Goal: Information Seeking & Learning: Learn about a topic

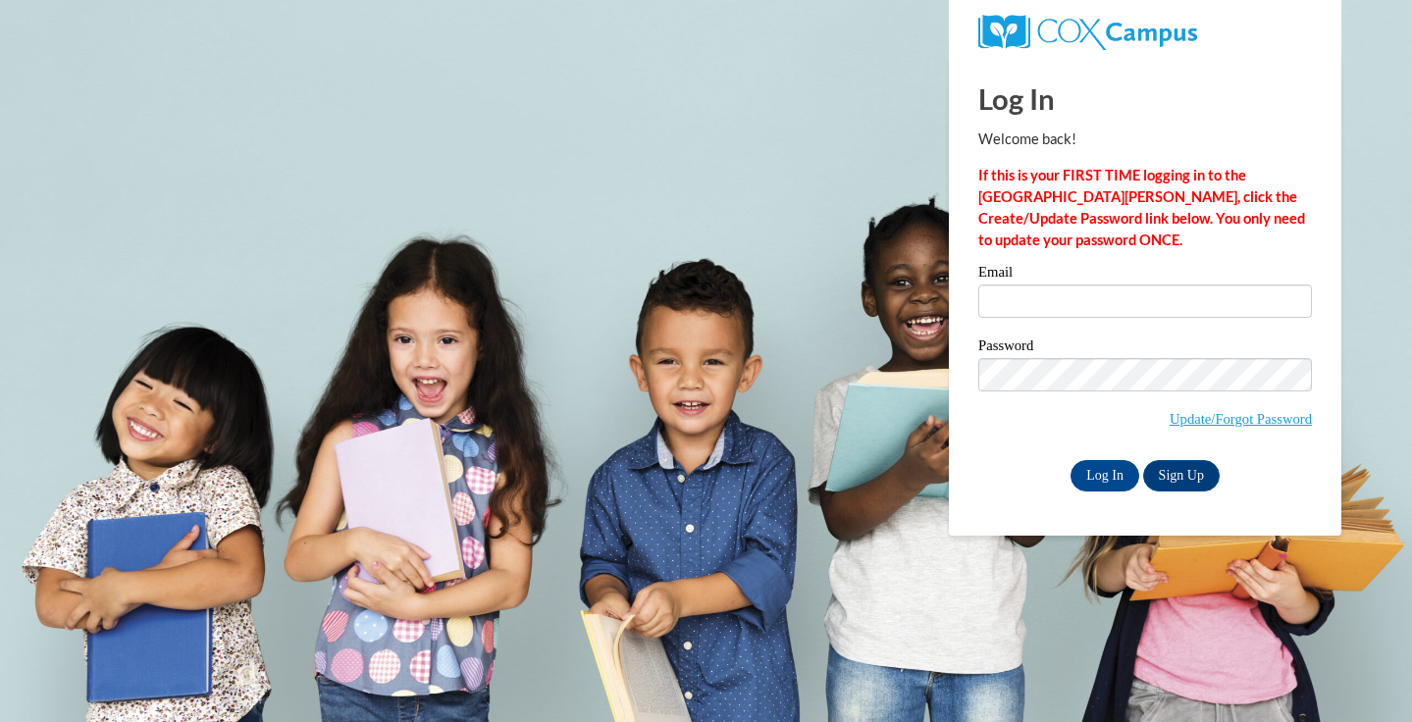
click at [1023, 282] on label "Email" at bounding box center [1145, 275] width 334 height 20
click at [1023, 285] on input "Email" at bounding box center [1145, 301] width 334 height 33
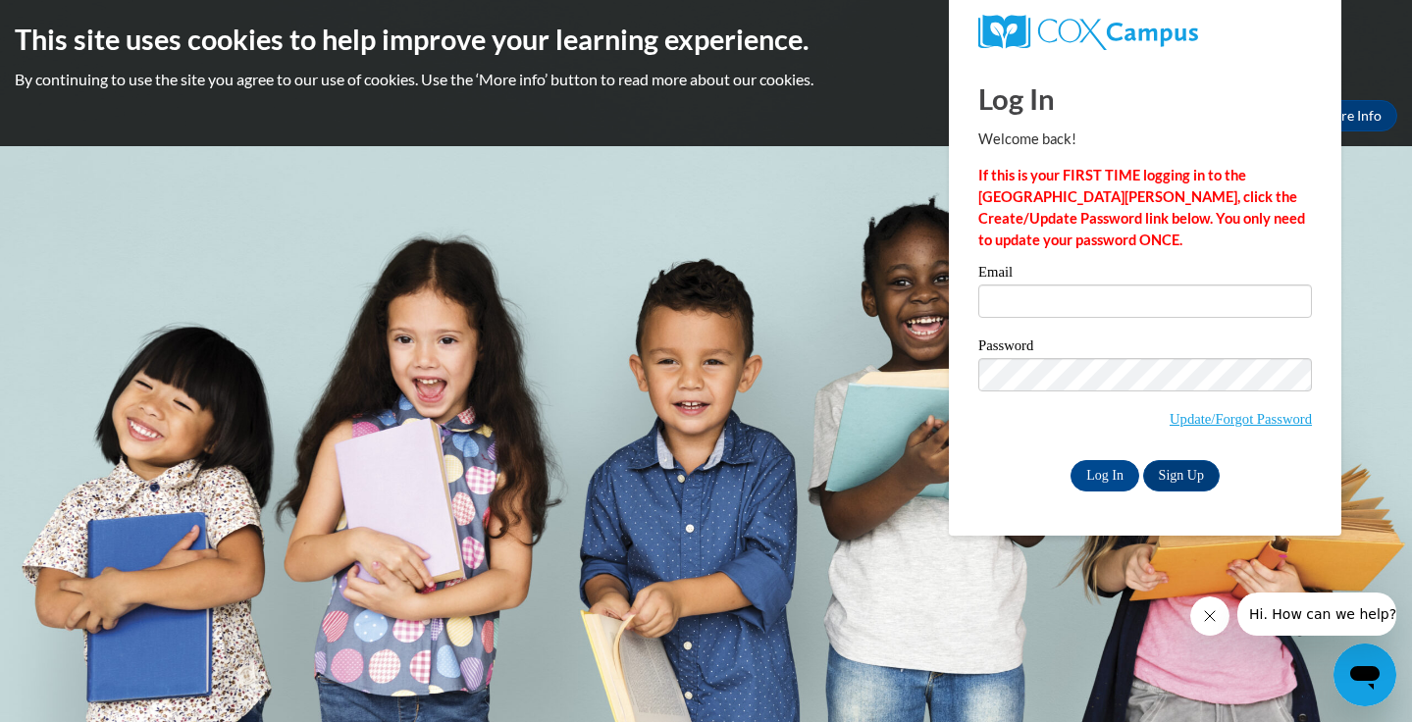
click at [870, 409] on body "This site uses cookies to help improve your learning experience. By continuing …" at bounding box center [706, 361] width 1412 height 722
click at [1210, 615] on icon "Close message from company" at bounding box center [1210, 616] width 16 height 16
click at [894, 121] on div "Okay More Info" at bounding box center [706, 115] width 1383 height 31
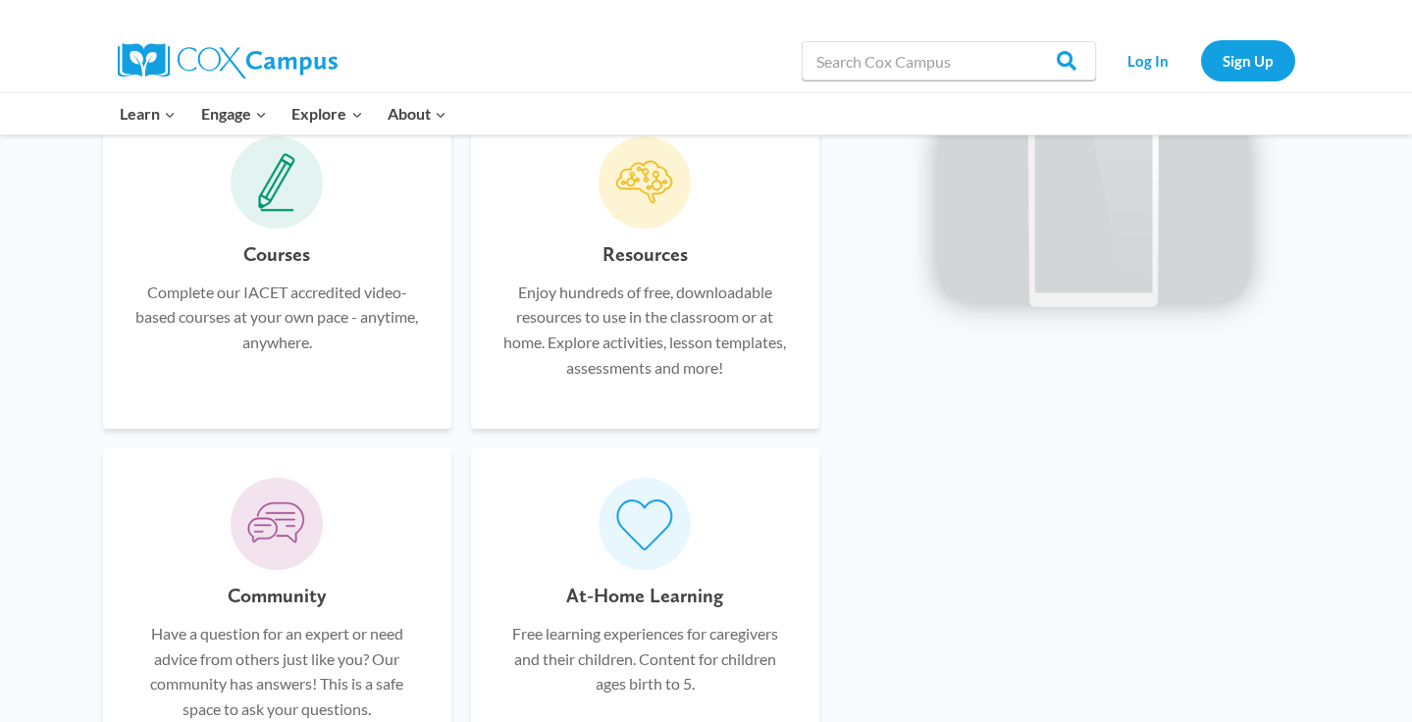
scroll to position [973, 0]
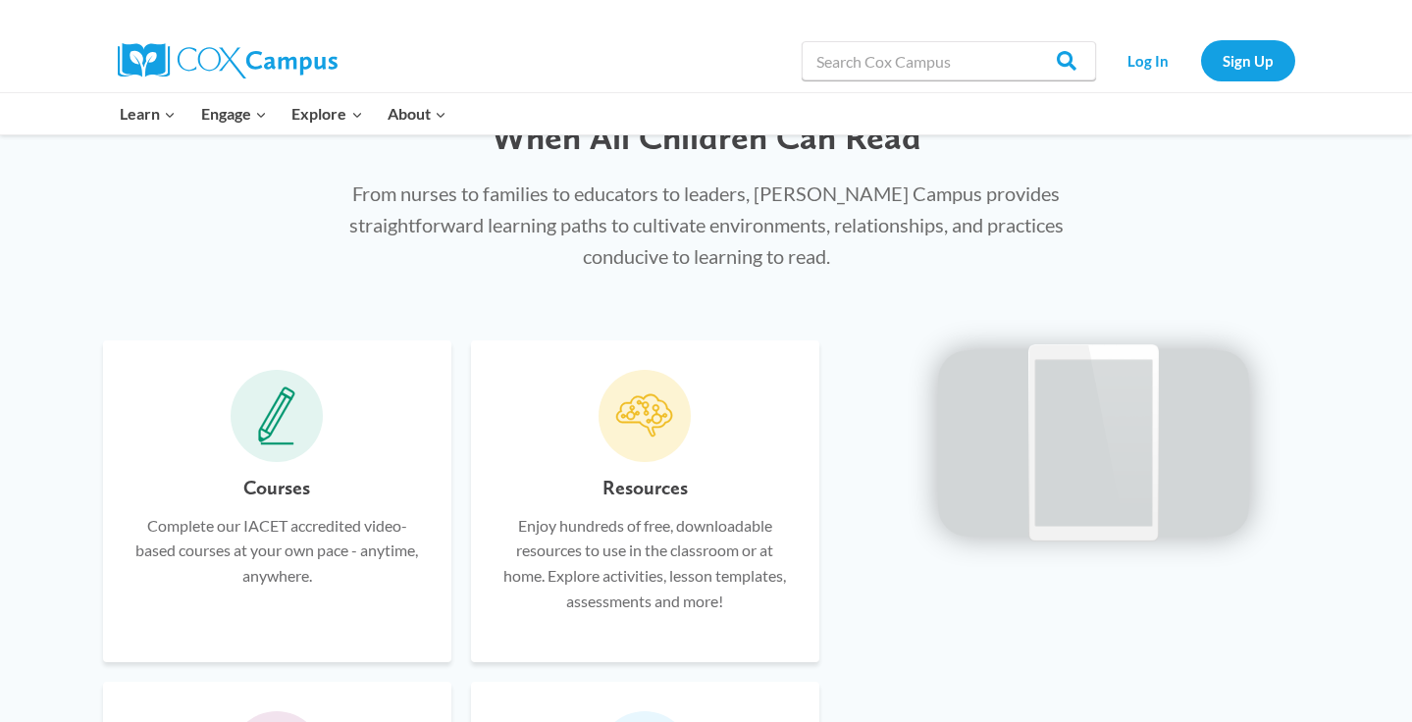
click at [269, 476] on h6 "Courses" at bounding box center [276, 487] width 67 height 31
click at [280, 420] on icon at bounding box center [276, 416] width 37 height 59
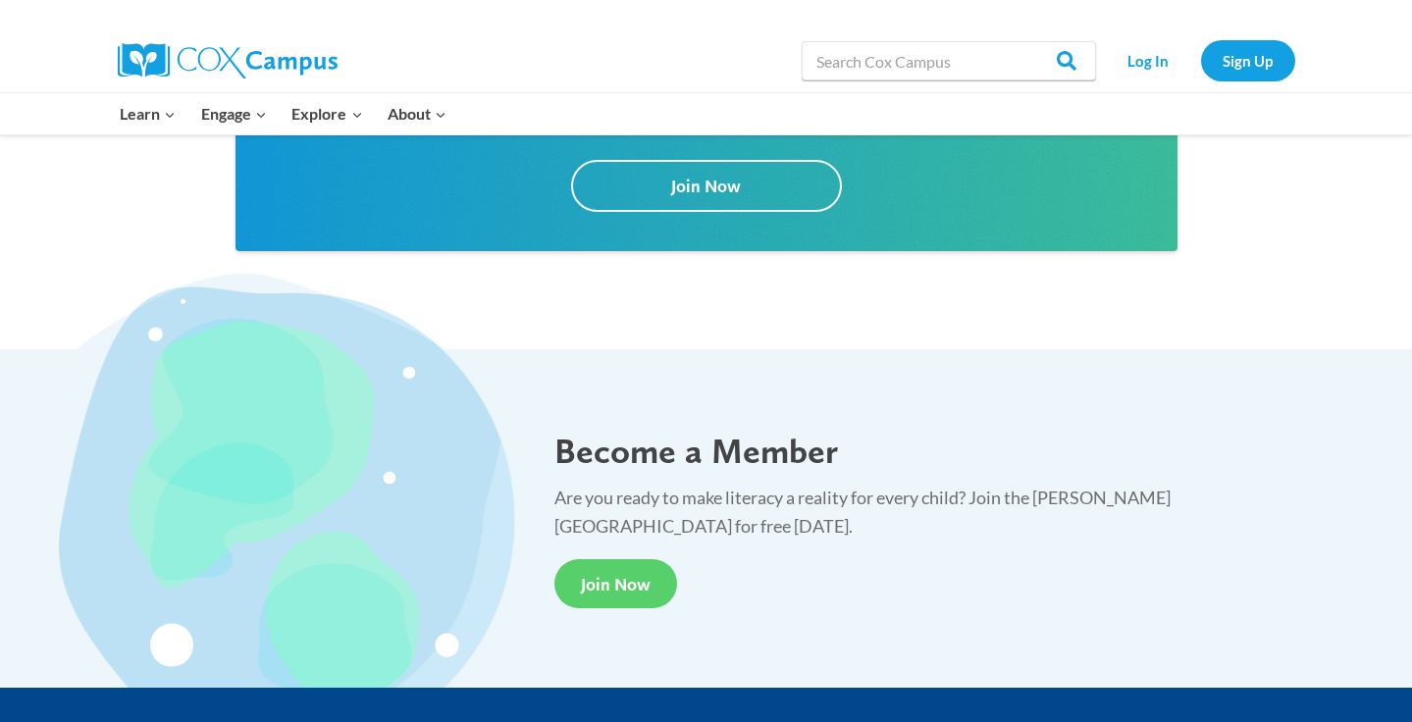
scroll to position [3425, 0]
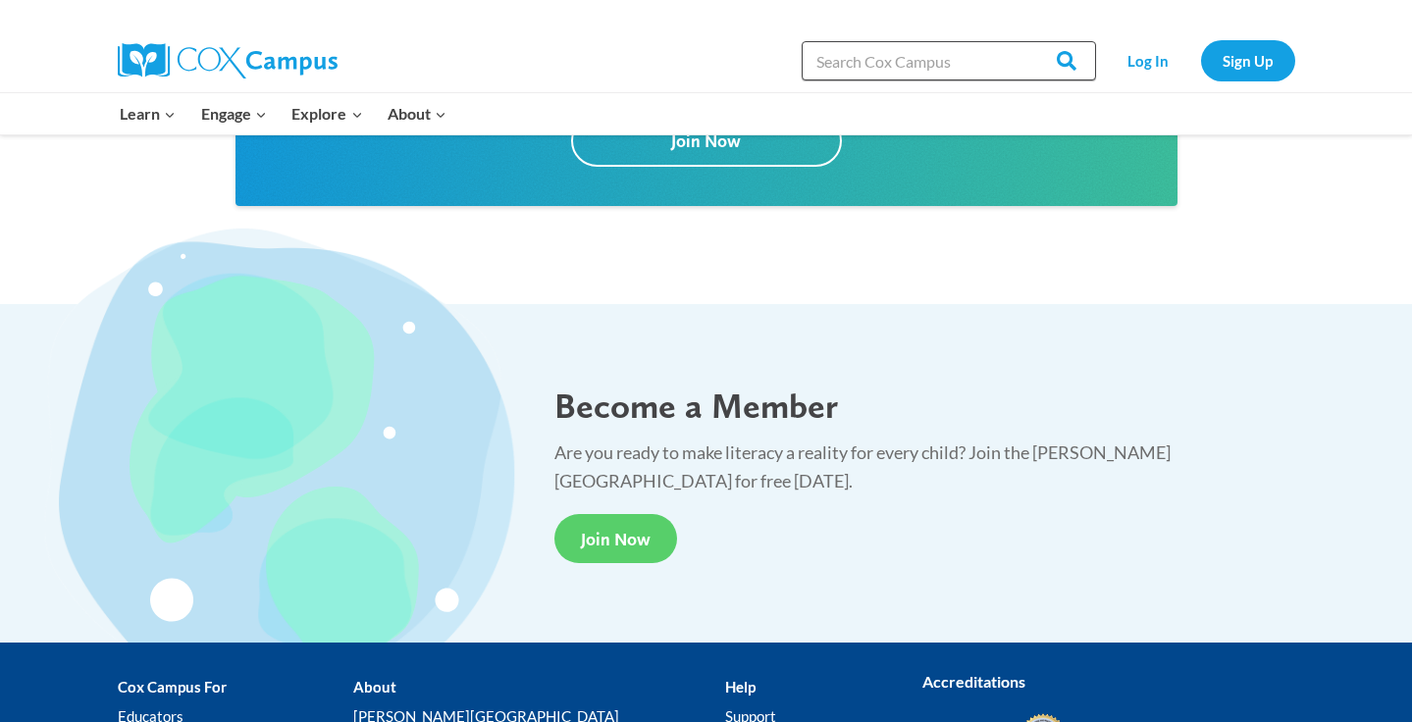
click at [927, 67] on input "Search in [URL][DOMAIN_NAME]" at bounding box center [949, 60] width 294 height 39
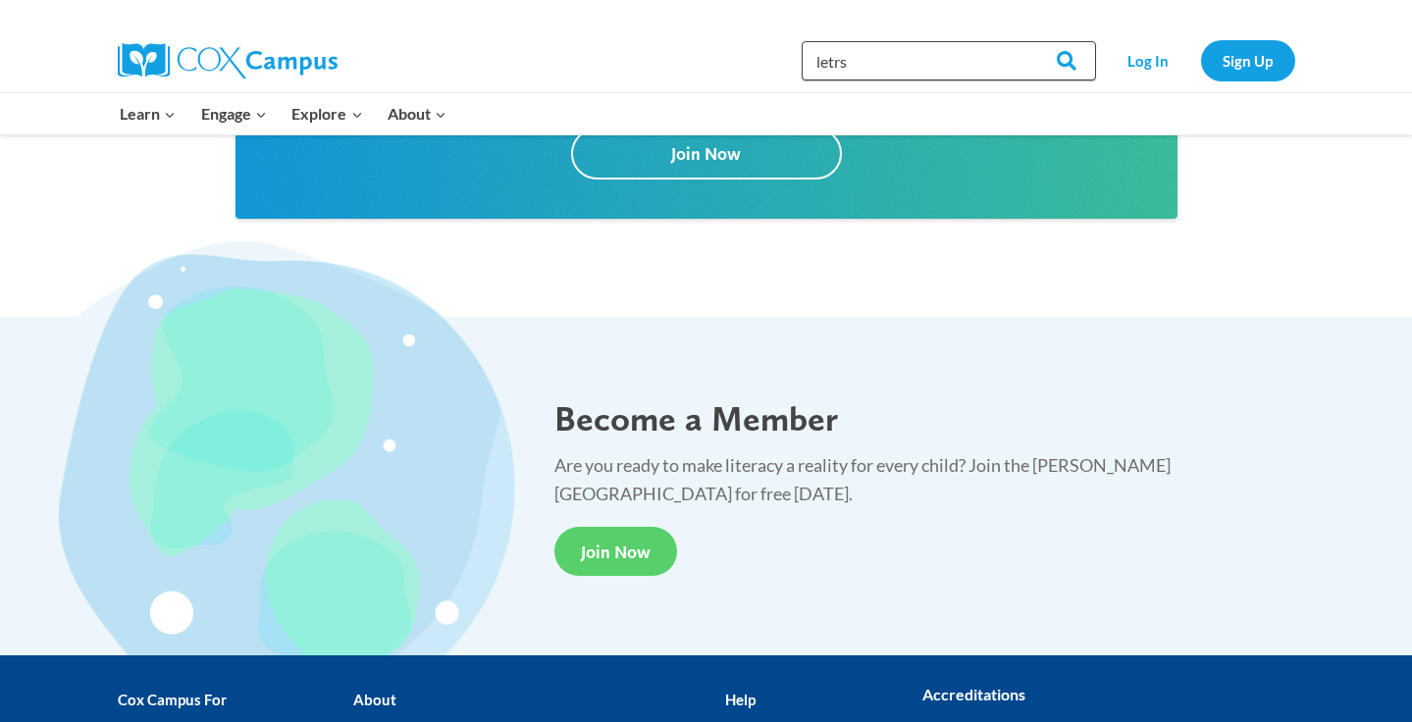
type input "letrs"
click at [1059, 61] on input "Search" at bounding box center [1058, 60] width 77 height 39
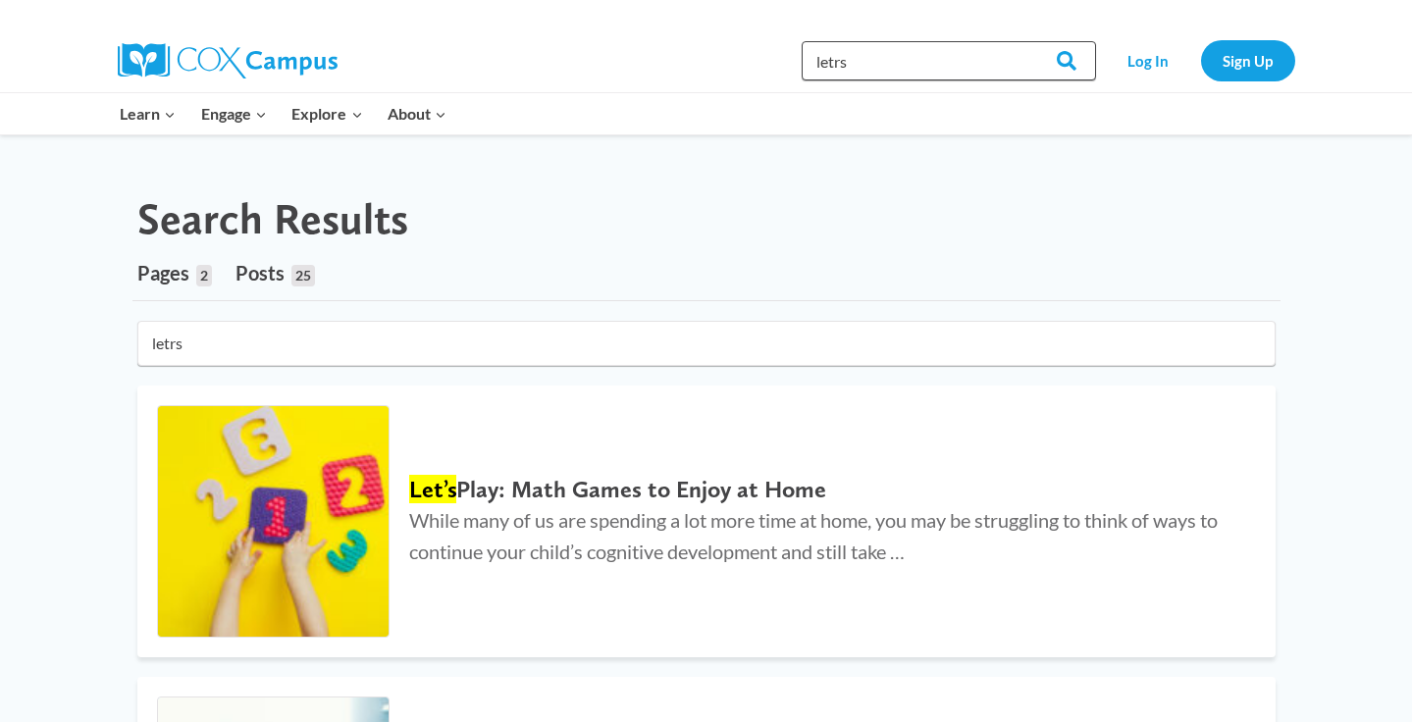
click at [888, 63] on input "letrs" at bounding box center [949, 60] width 294 height 39
type input "l"
type input "leters"
click at [1059, 61] on input "Search" at bounding box center [1058, 60] width 77 height 39
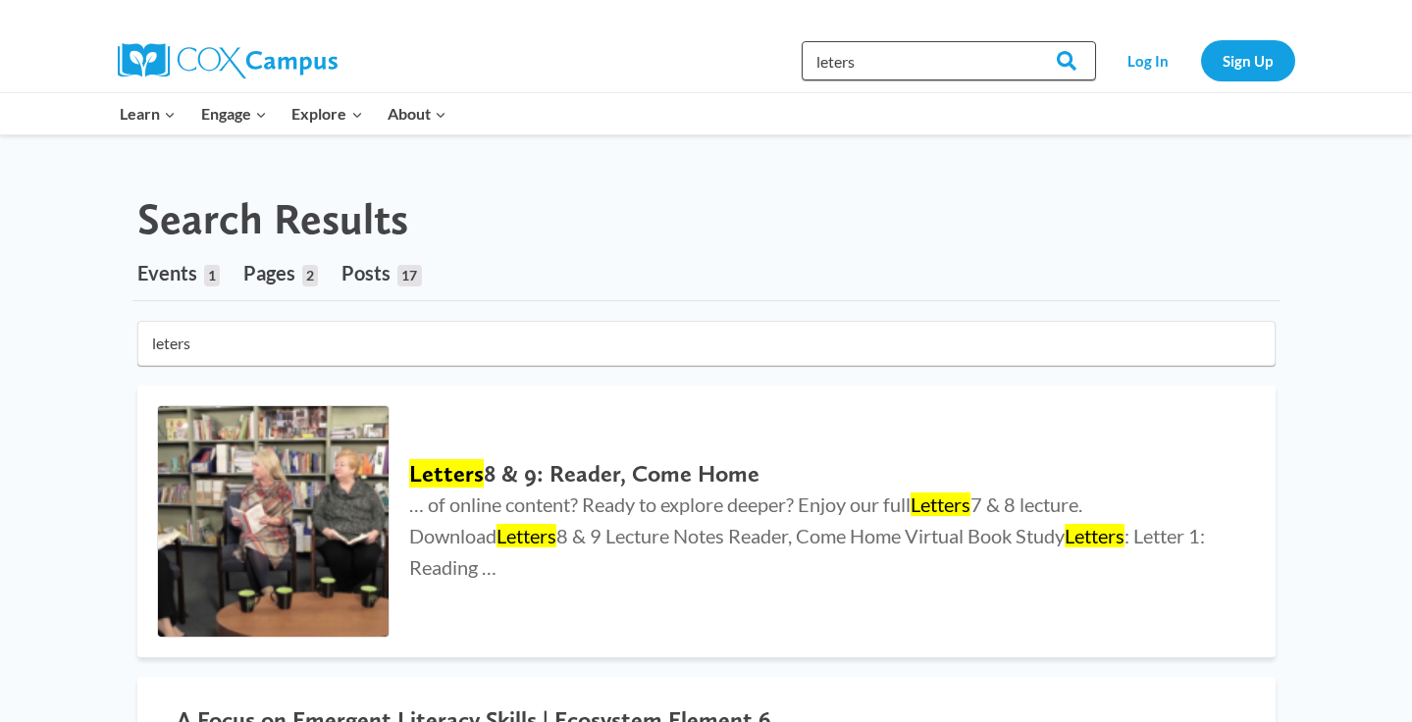
click at [844, 61] on input "leters" at bounding box center [949, 60] width 294 height 39
type input "letrs"
click at [1059, 61] on input "Search" at bounding box center [1058, 60] width 77 height 39
